Goal: Connect with others: Connect with other users

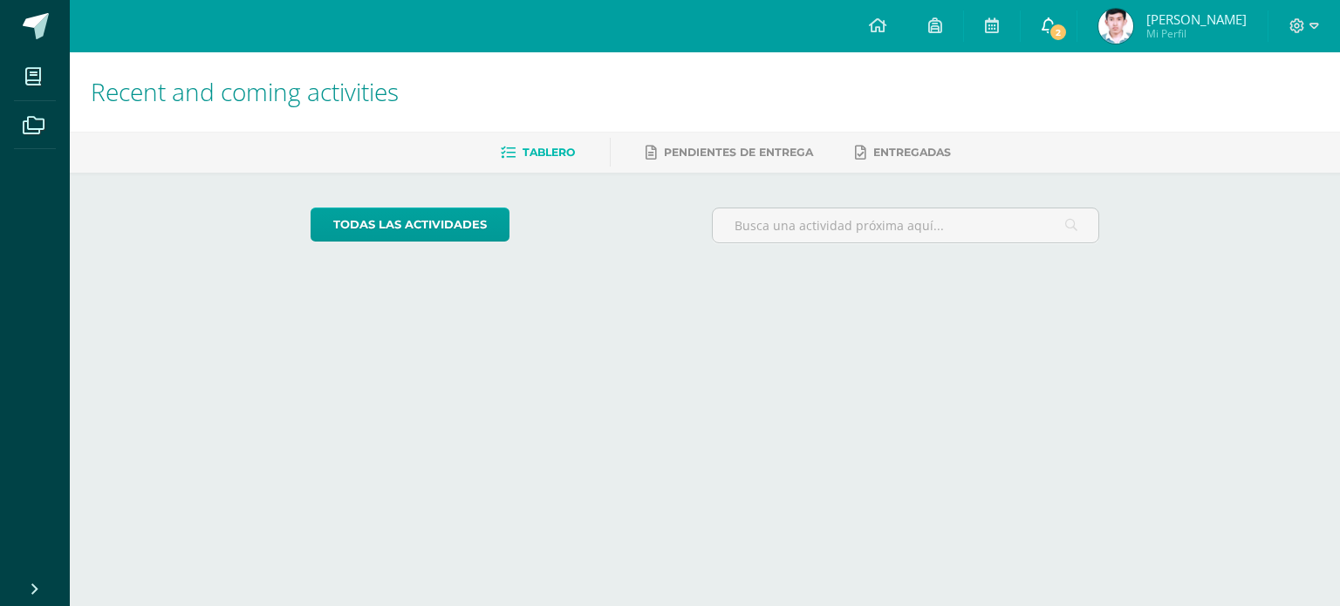
click at [1063, 20] on link "2" at bounding box center [1049, 26] width 56 height 52
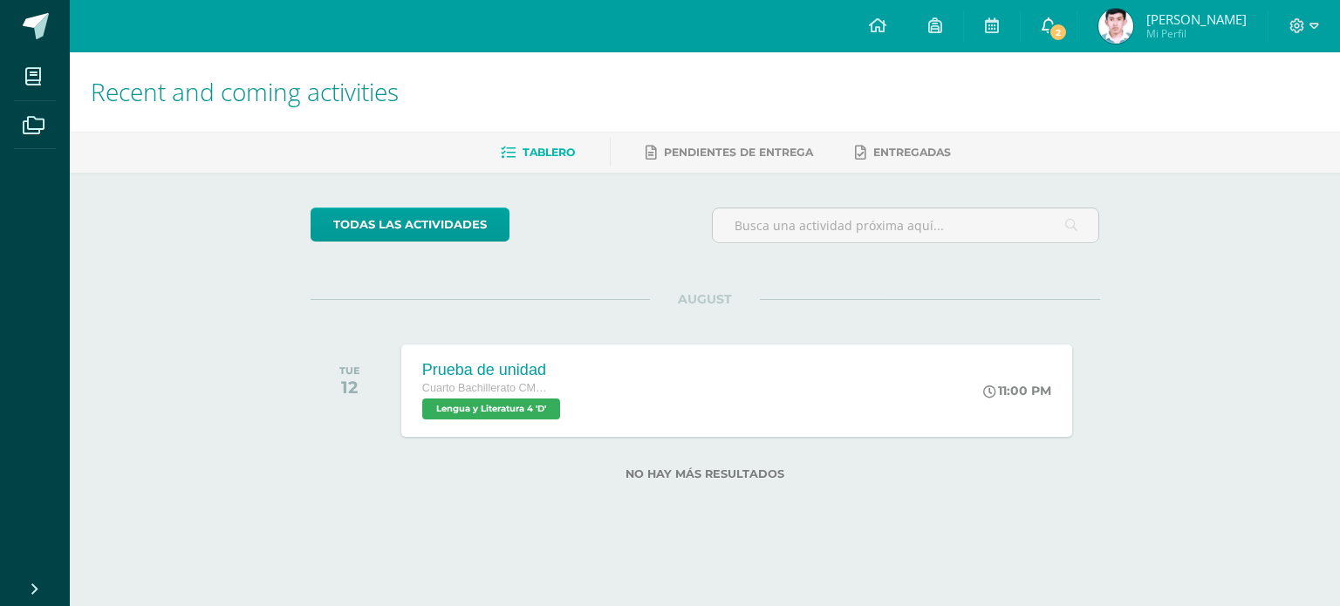
click at [1056, 24] on icon at bounding box center [1049, 25] width 14 height 16
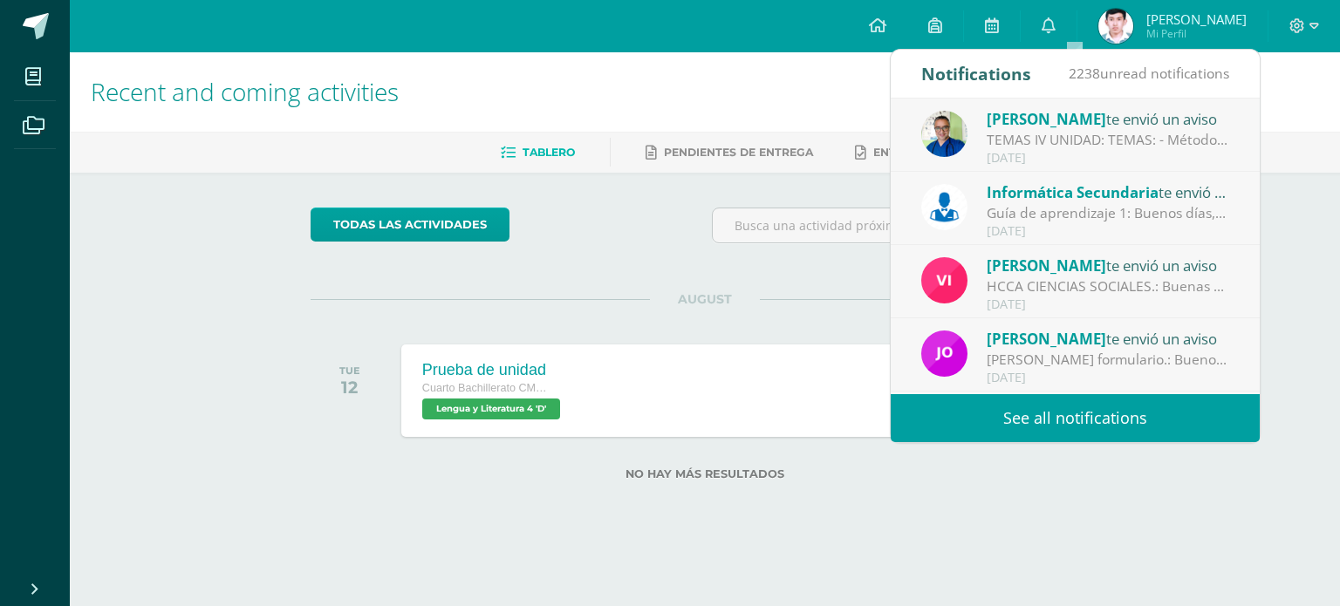
click at [1119, 227] on div "[DATE]" at bounding box center [1108, 231] width 243 height 15
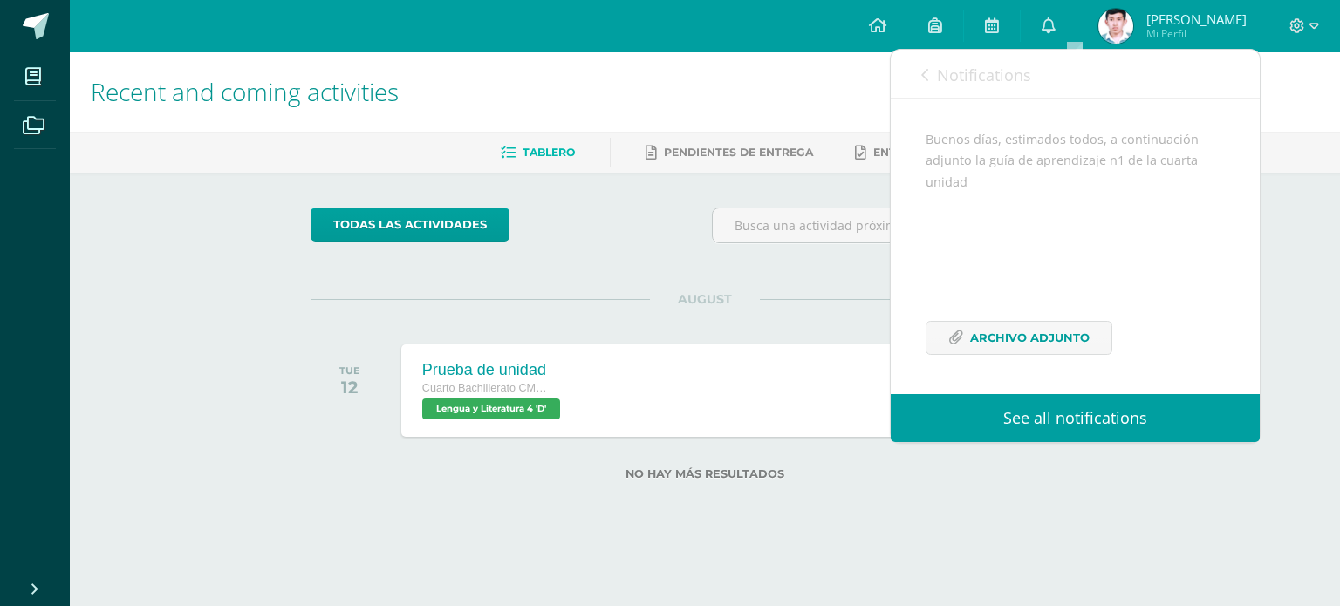
scroll to position [213, 0]
click at [991, 321] on link "Archivo Adjunto" at bounding box center [1019, 338] width 187 height 34
click at [946, 65] on span "Notifications" at bounding box center [984, 75] width 94 height 21
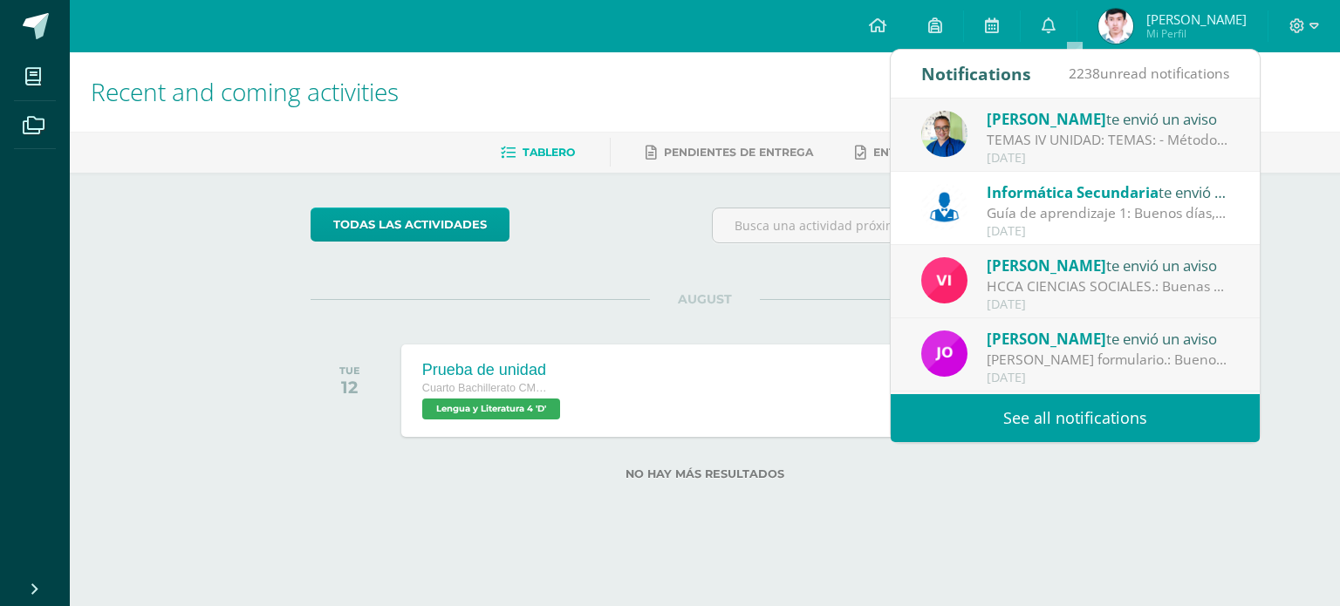
click at [1007, 153] on div "[DATE]" at bounding box center [1108, 158] width 243 height 15
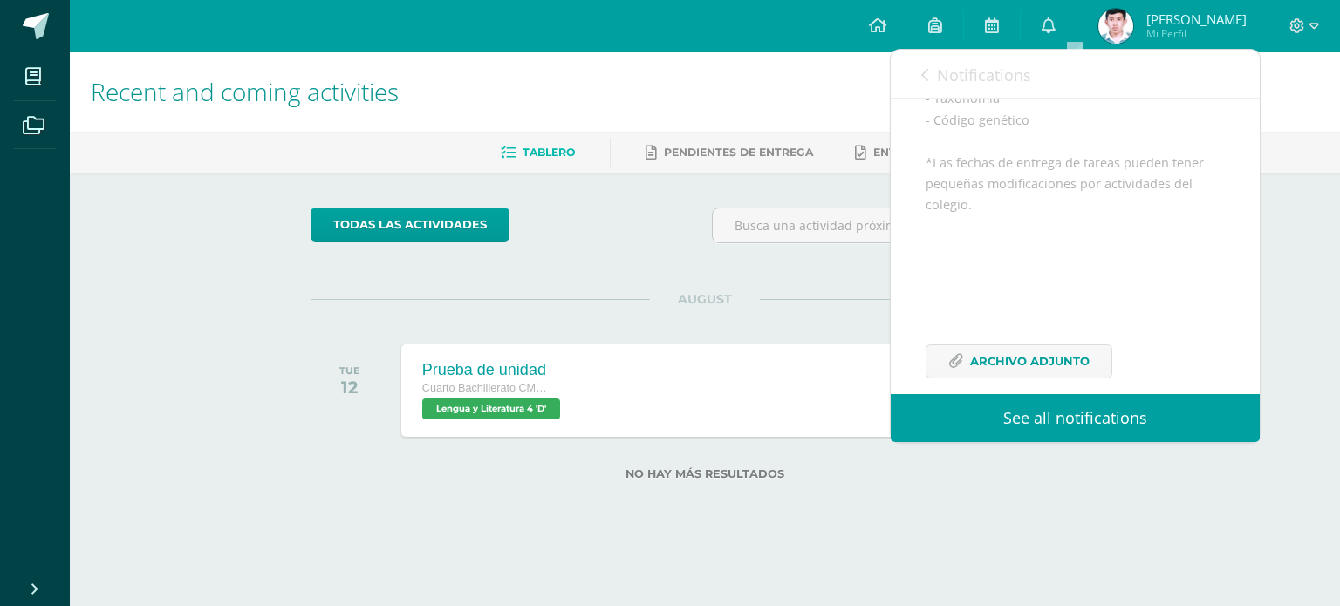
scroll to position [174, 0]
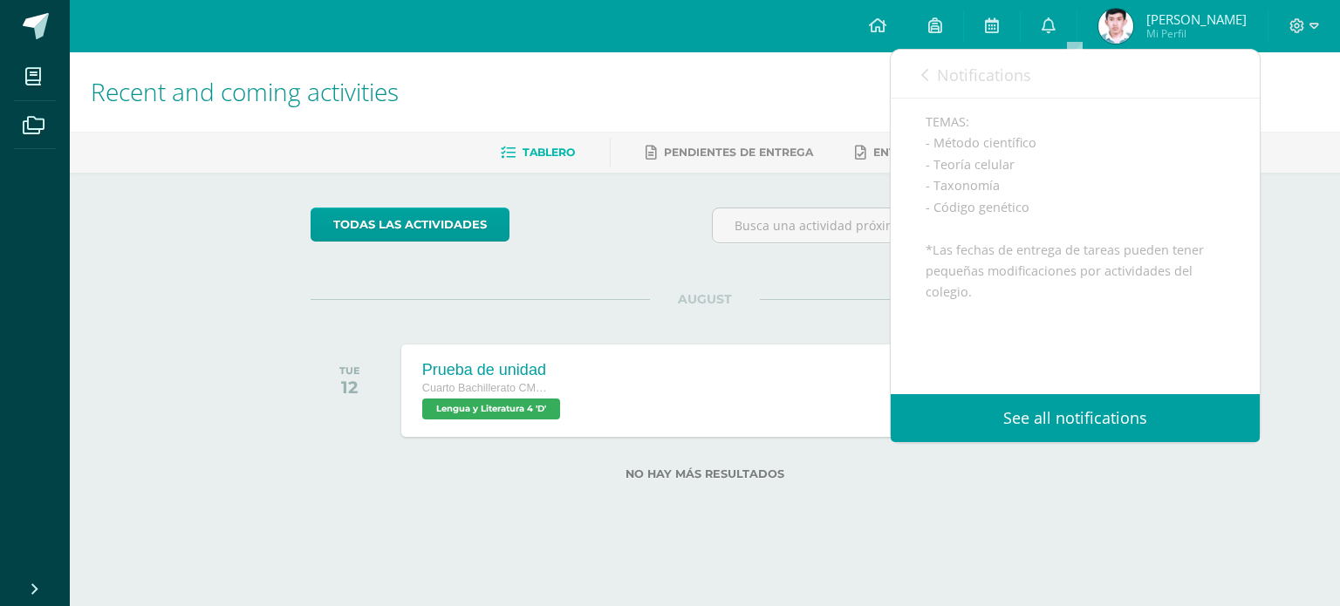
click at [935, 75] on link "Notifications" at bounding box center [976, 75] width 110 height 50
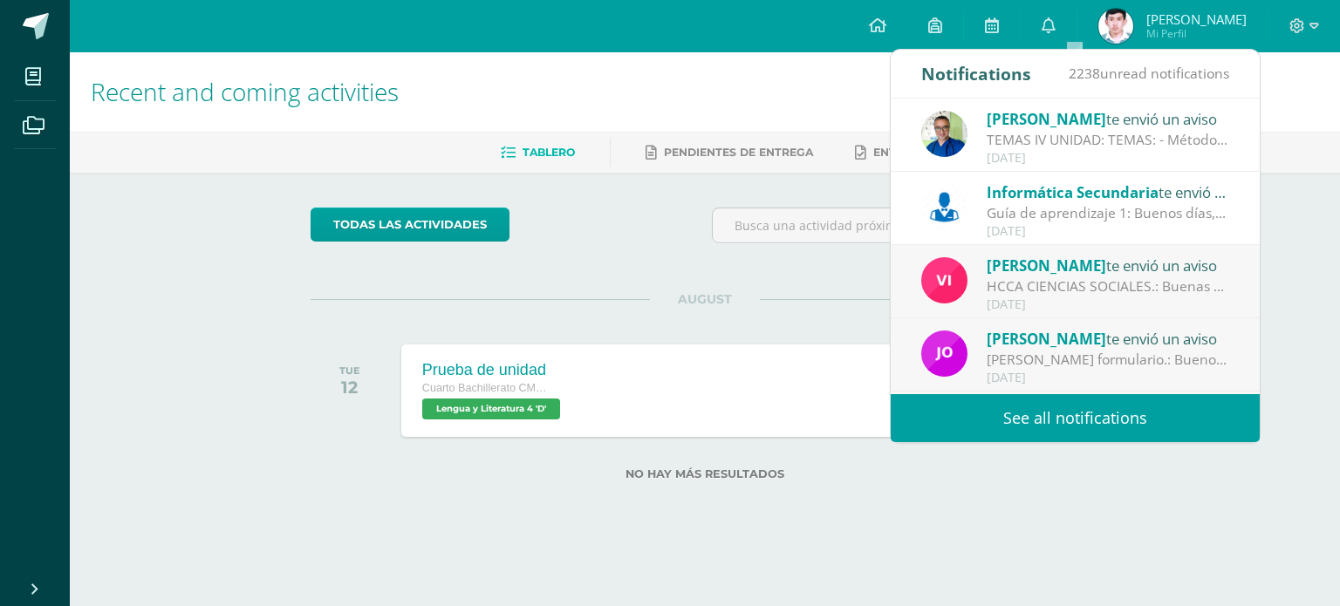
click at [1127, 530] on div "todas las Actividades You don’t have any activities Check the rest of the perio…" at bounding box center [705, 355] width 859 height 364
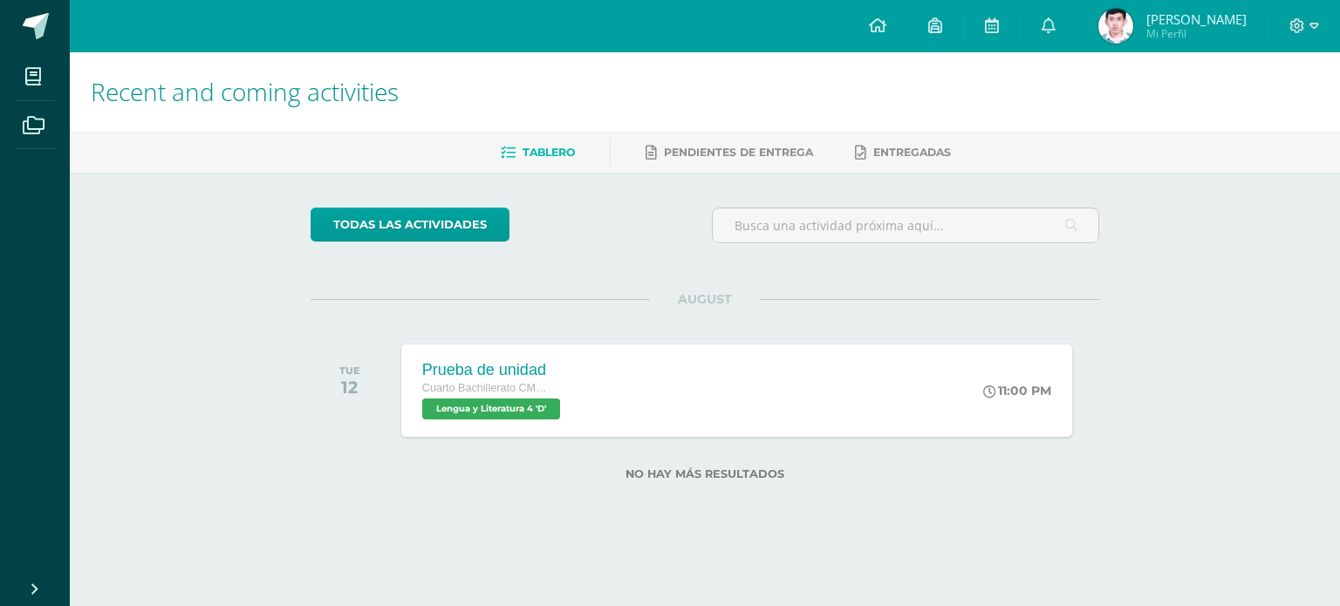
click at [1176, 51] on link "Luis Enrique Mi Perfil" at bounding box center [1173, 26] width 190 height 52
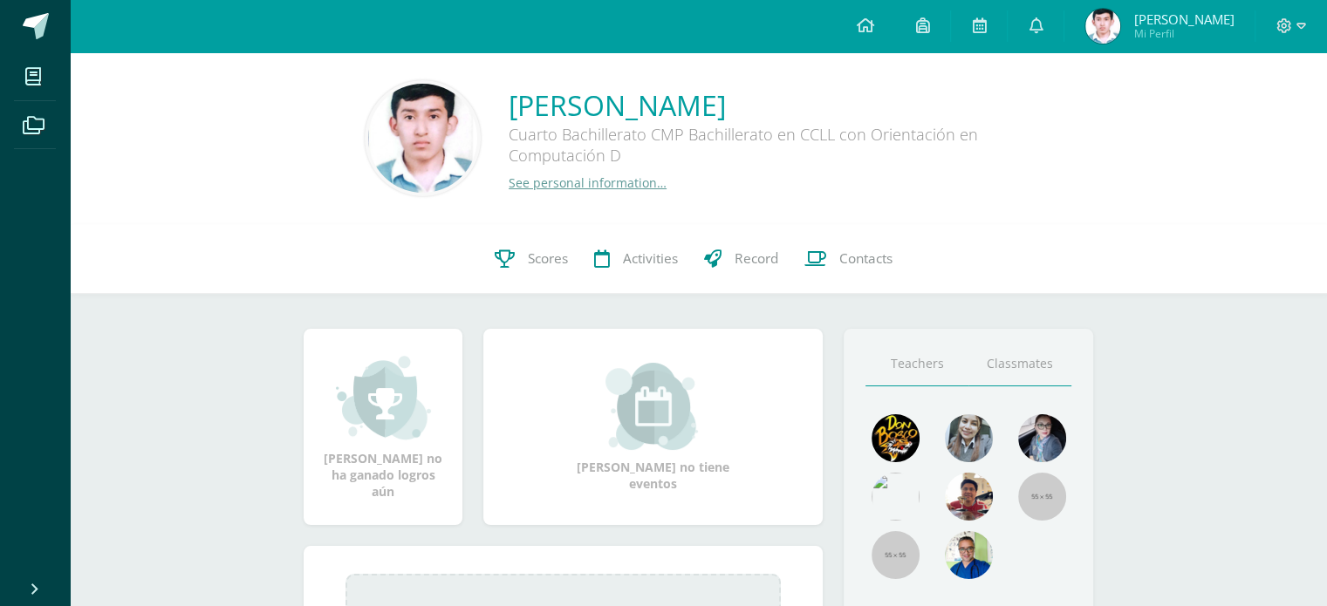
click at [1046, 370] on link "Classmates" at bounding box center [1019, 364] width 103 height 44
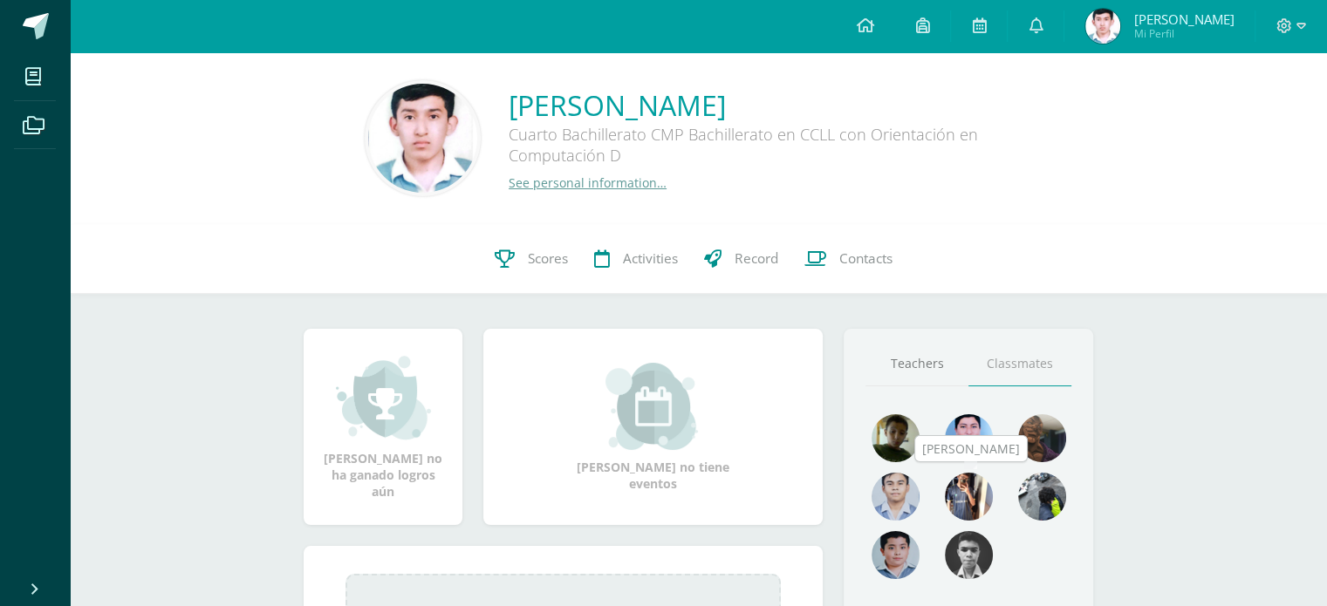
click at [958, 496] on img at bounding box center [969, 497] width 48 height 48
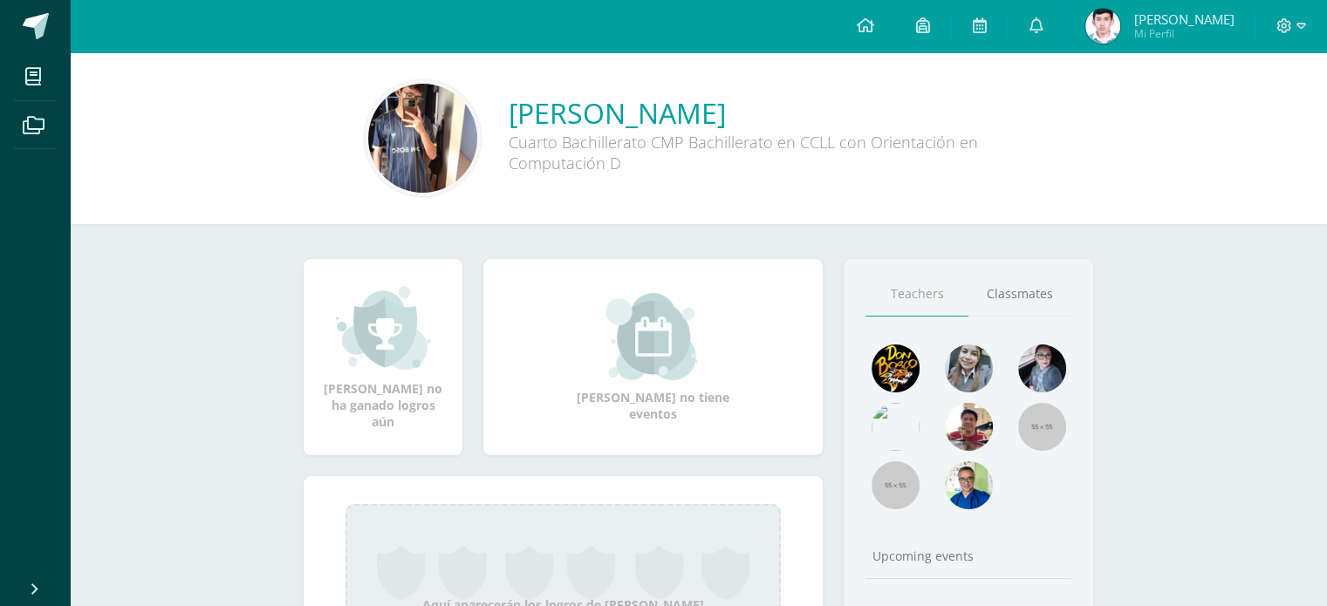
click at [455, 167] on img at bounding box center [422, 138] width 109 height 109
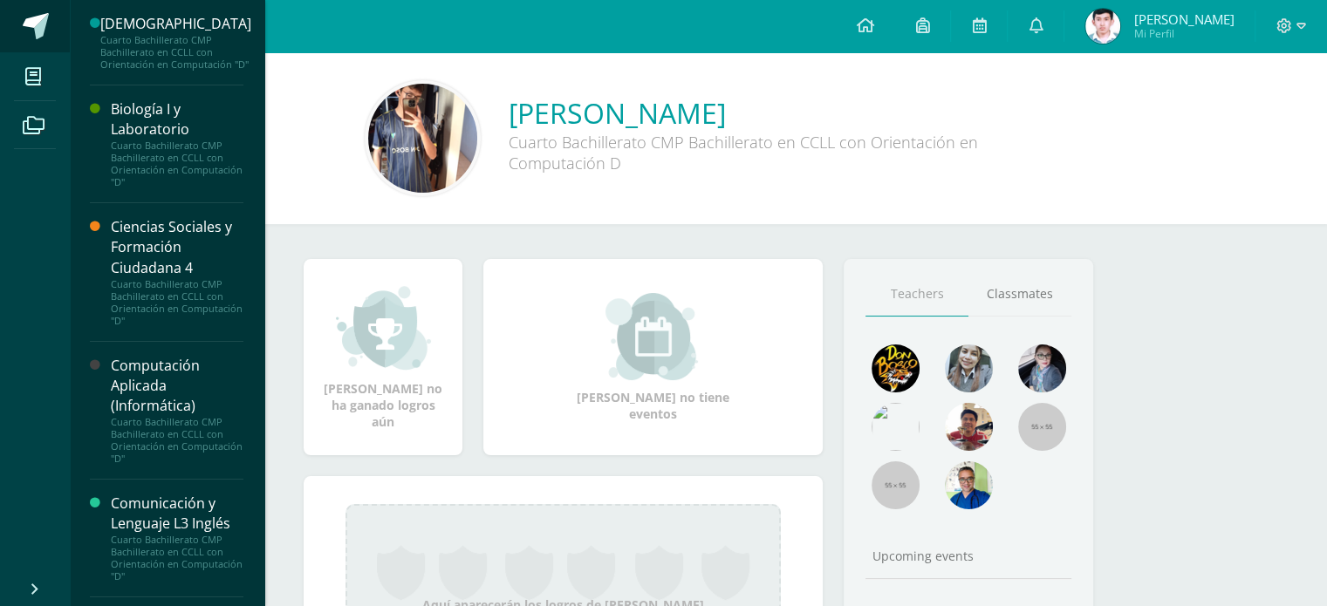
click at [17, 49] on link at bounding box center [35, 26] width 70 height 52
